Goal: Task Accomplishment & Management: Manage account settings

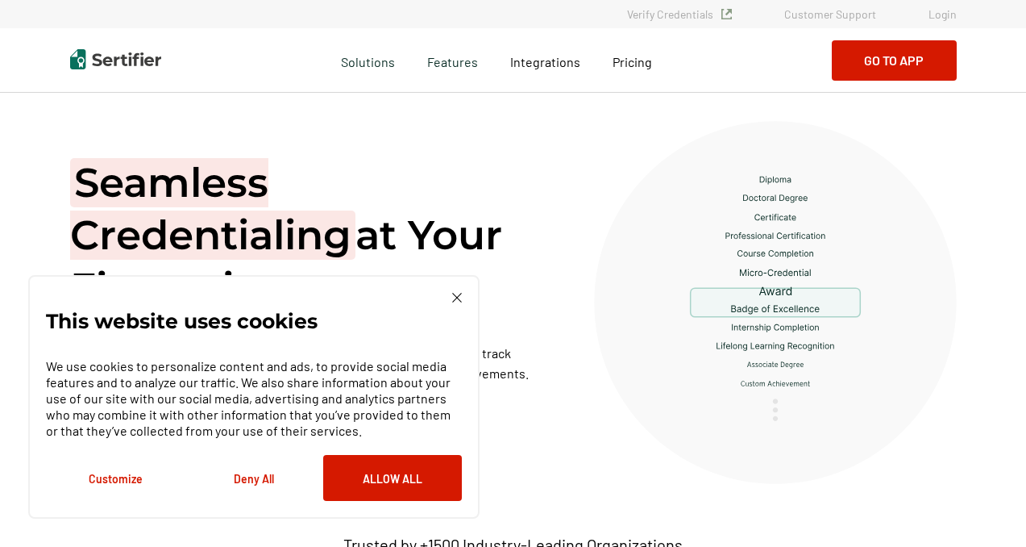
click at [942, 15] on link "Login" at bounding box center [943, 14] width 28 height 14
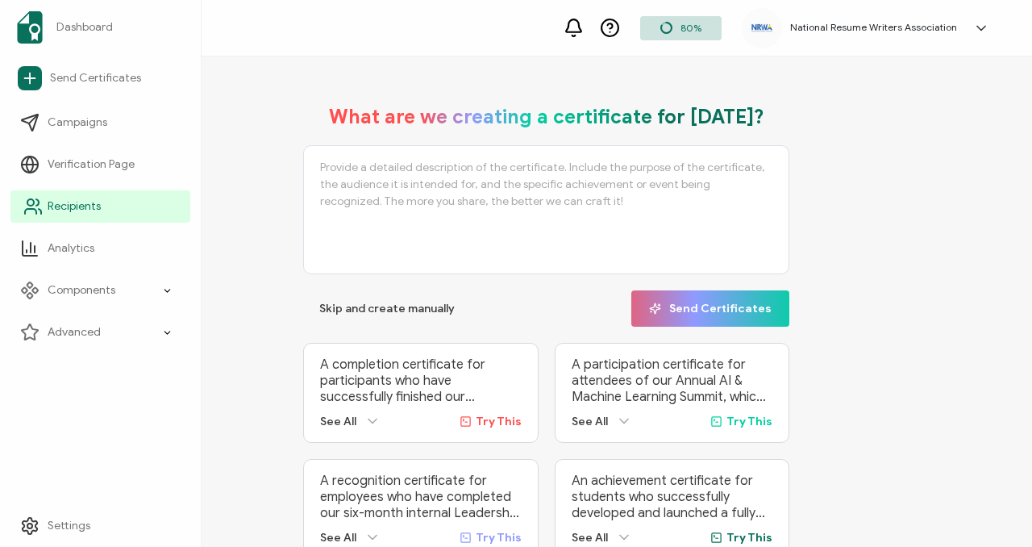
click at [100, 199] on link "Recipients" at bounding box center [100, 206] width 180 height 32
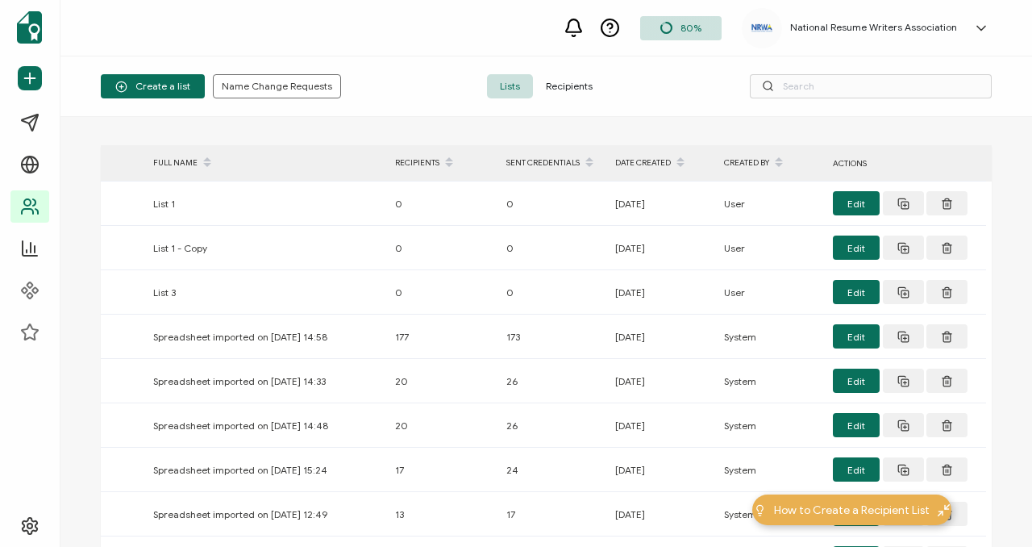
click at [580, 80] on span "Recipients" at bounding box center [569, 86] width 73 height 24
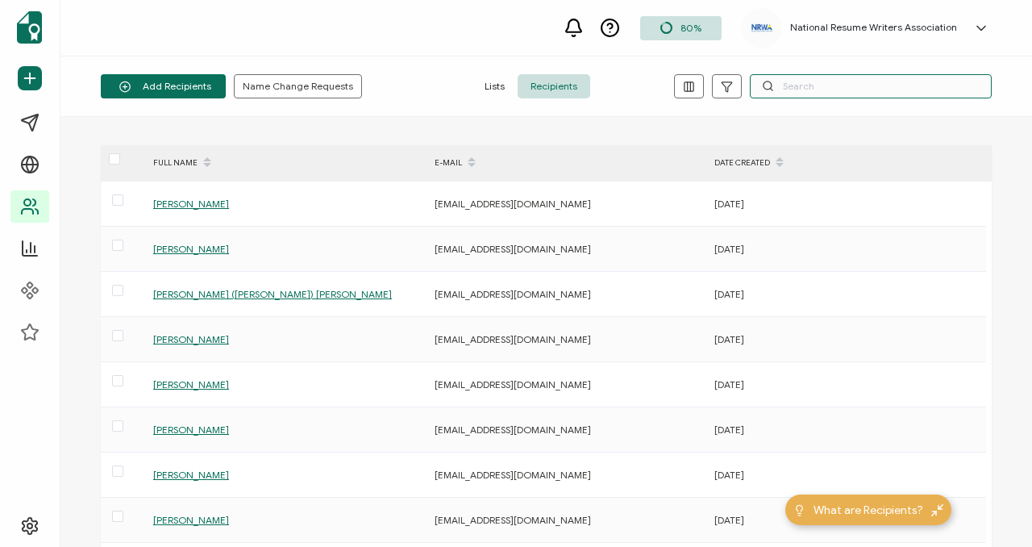
click at [799, 94] on input "text" at bounding box center [871, 86] width 242 height 24
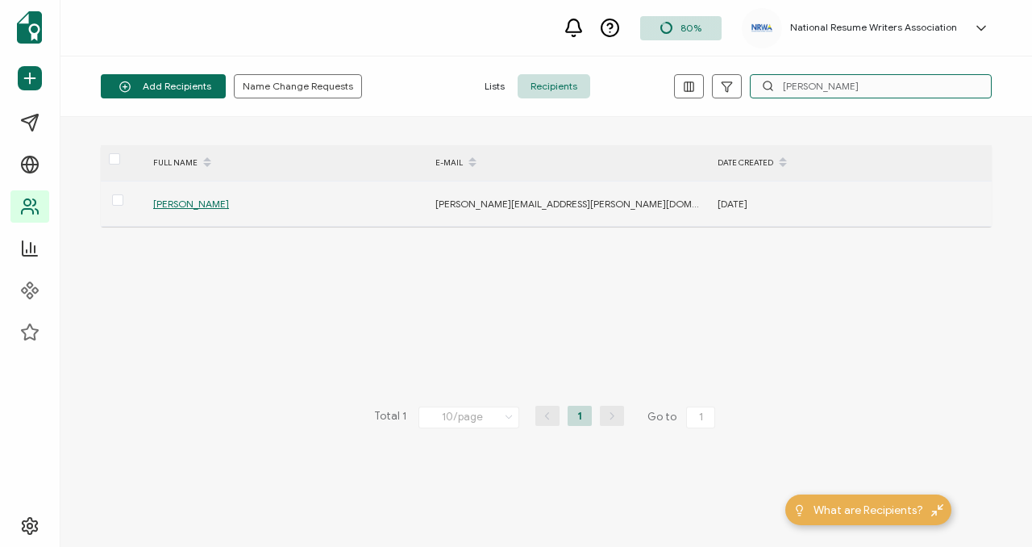
type input "leslee"
click at [170, 206] on span "Leslee Frazier" at bounding box center [191, 204] width 76 height 12
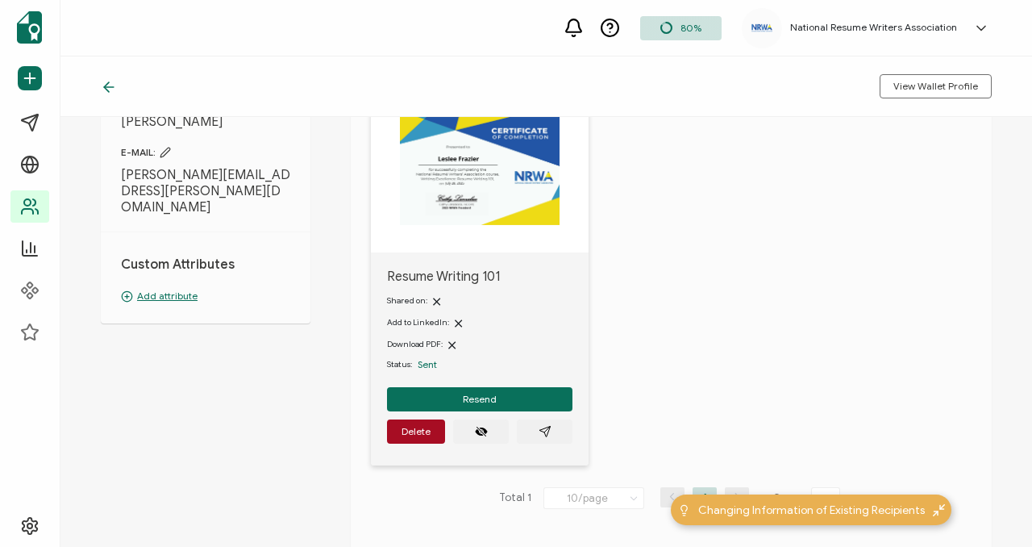
scroll to position [128, 0]
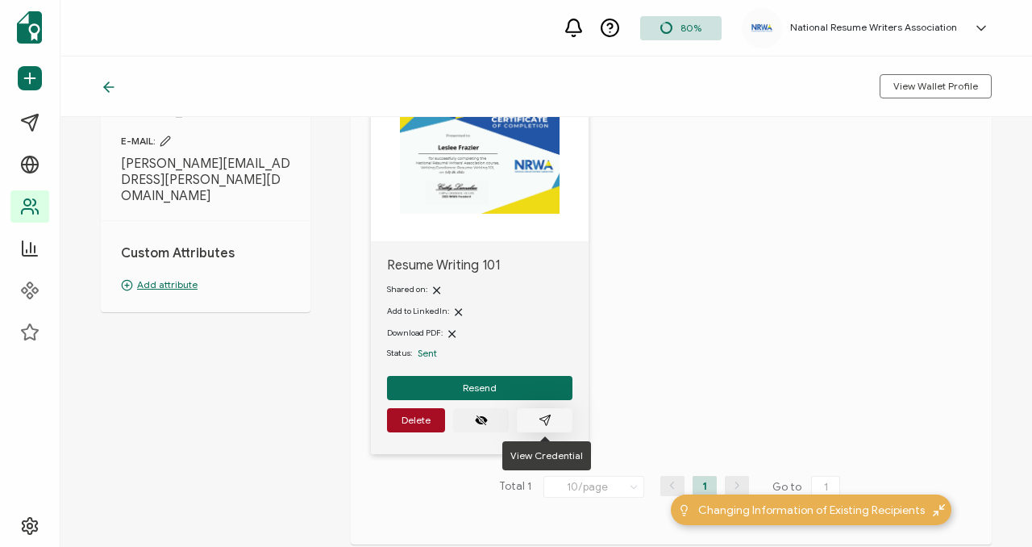
click at [554, 418] on button "button" at bounding box center [545, 420] width 56 height 24
